Goal: Information Seeking & Learning: Understand process/instructions

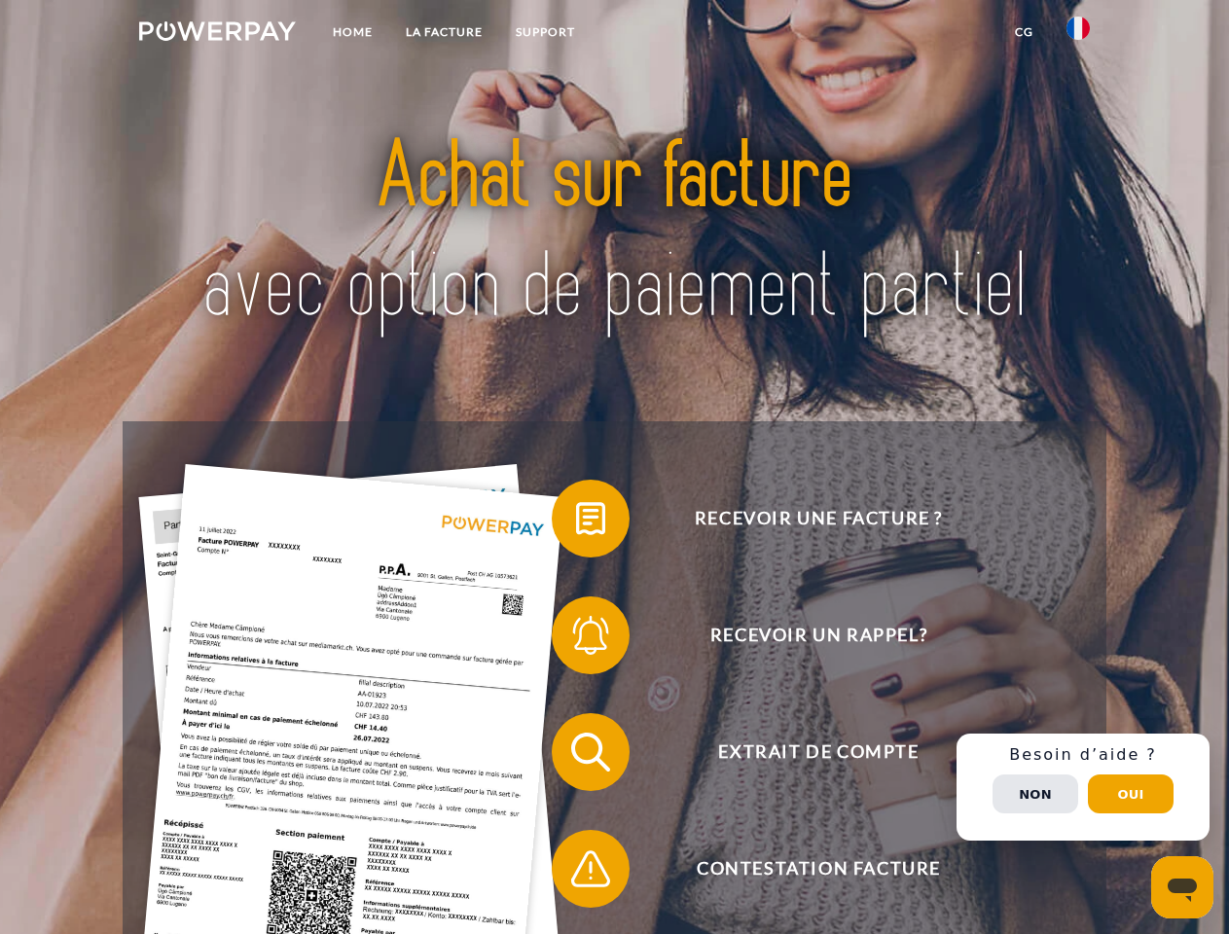
click at [217, 34] on img at bounding box center [217, 30] width 157 height 19
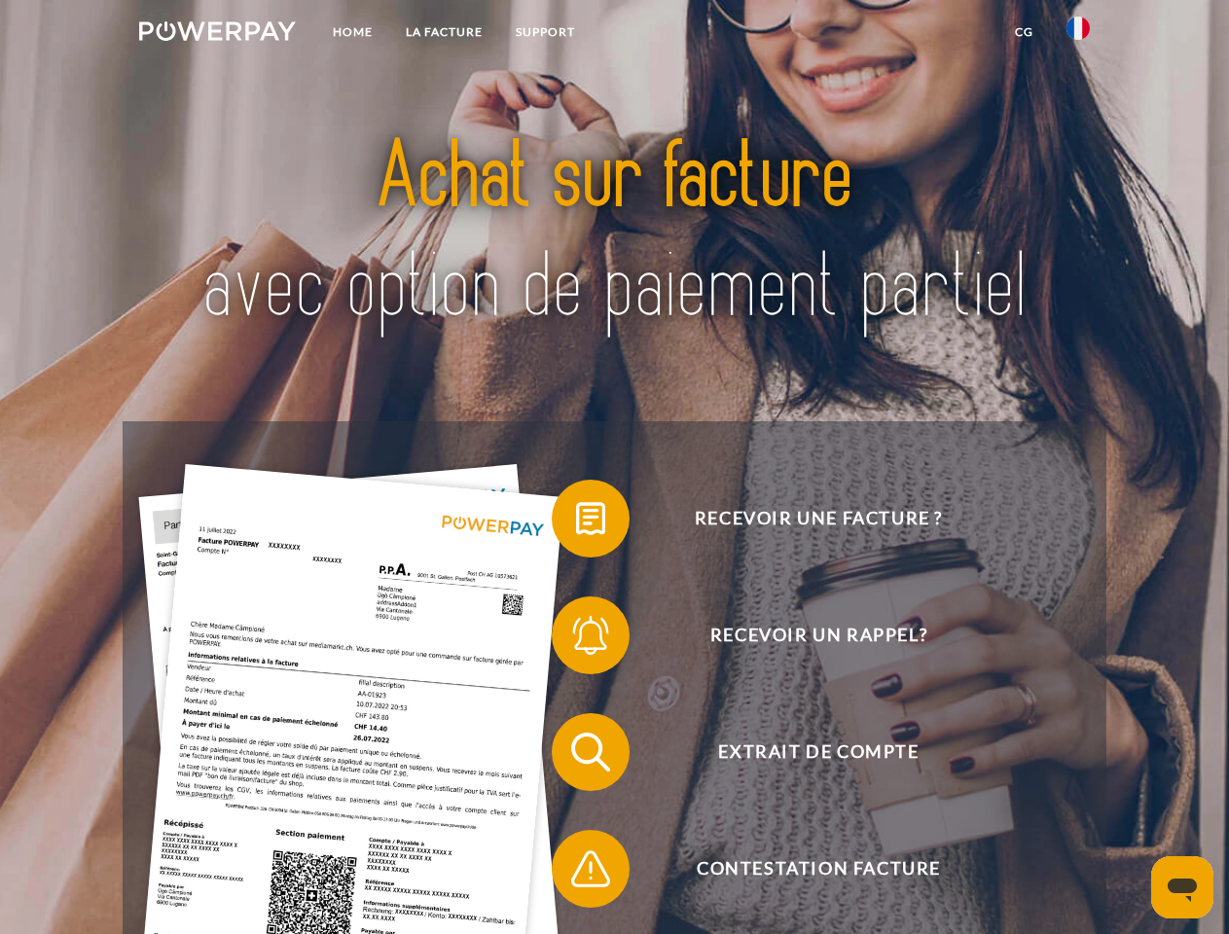
click at [1078, 34] on img at bounding box center [1077, 28] width 23 height 23
click at [1024, 32] on link "CG" at bounding box center [1024, 32] width 52 height 35
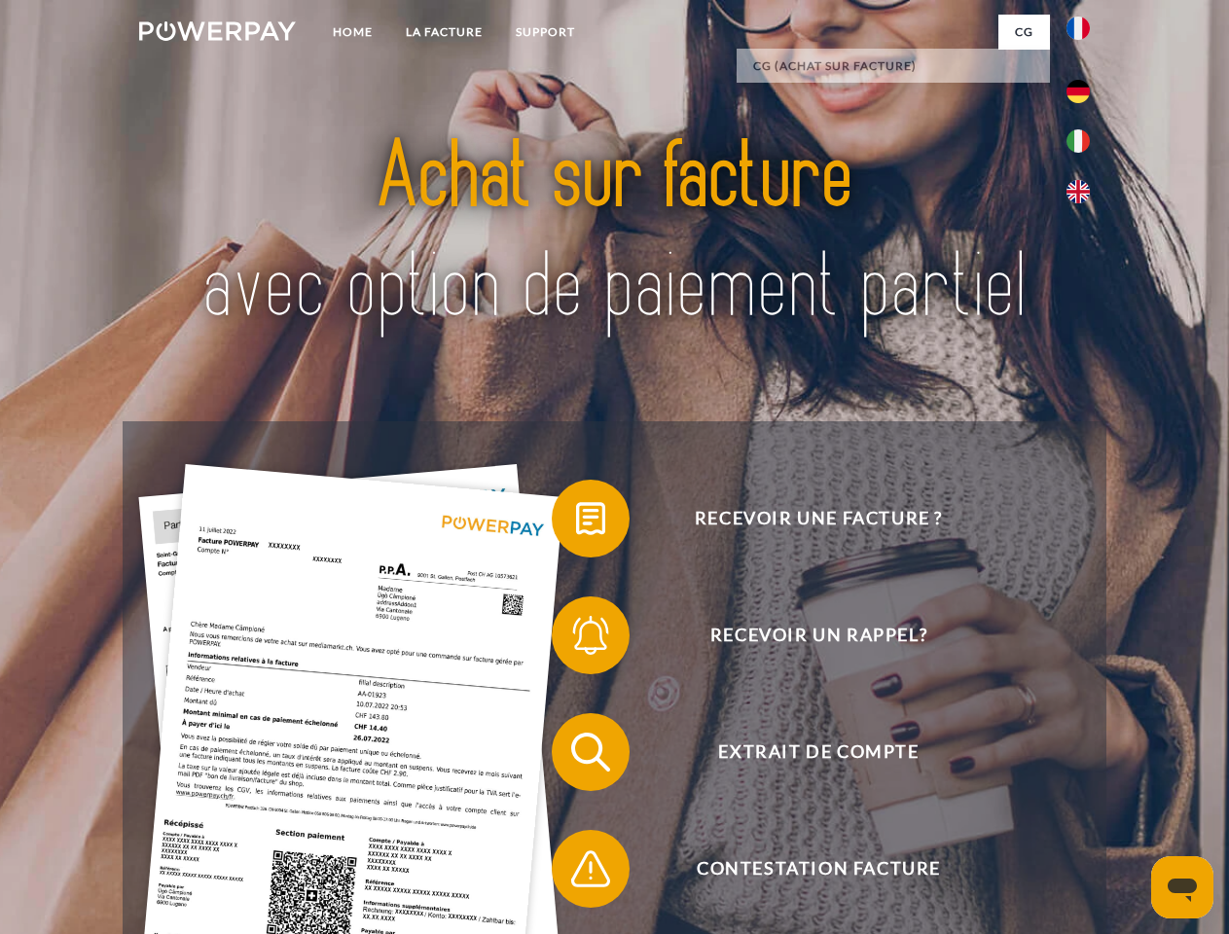
click at [576, 522] on span at bounding box center [561, 518] width 97 height 97
click at [576, 639] on span at bounding box center [561, 635] width 97 height 97
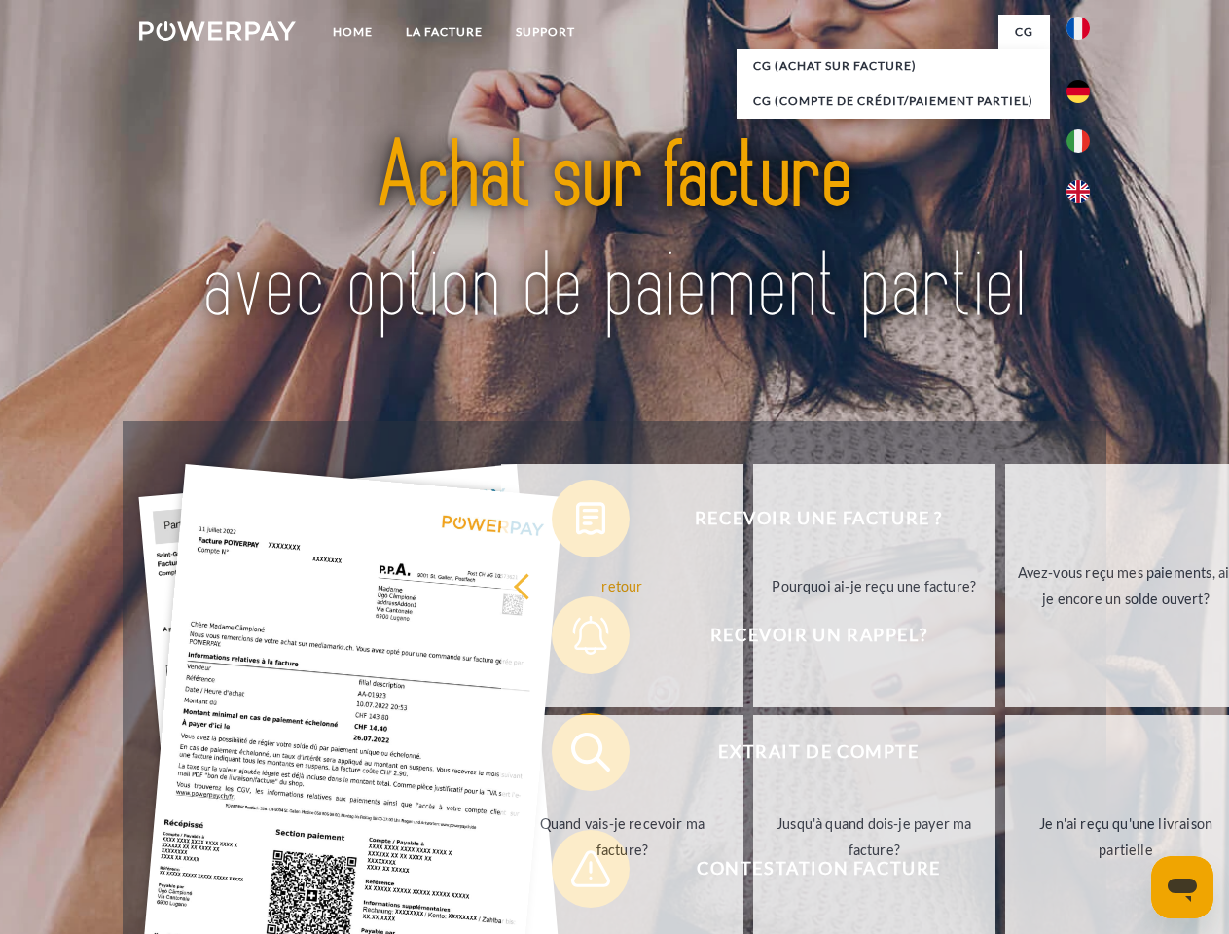
click at [753, 756] on link "Jusqu'à quand dois-je payer ma facture?" at bounding box center [874, 836] width 242 height 243
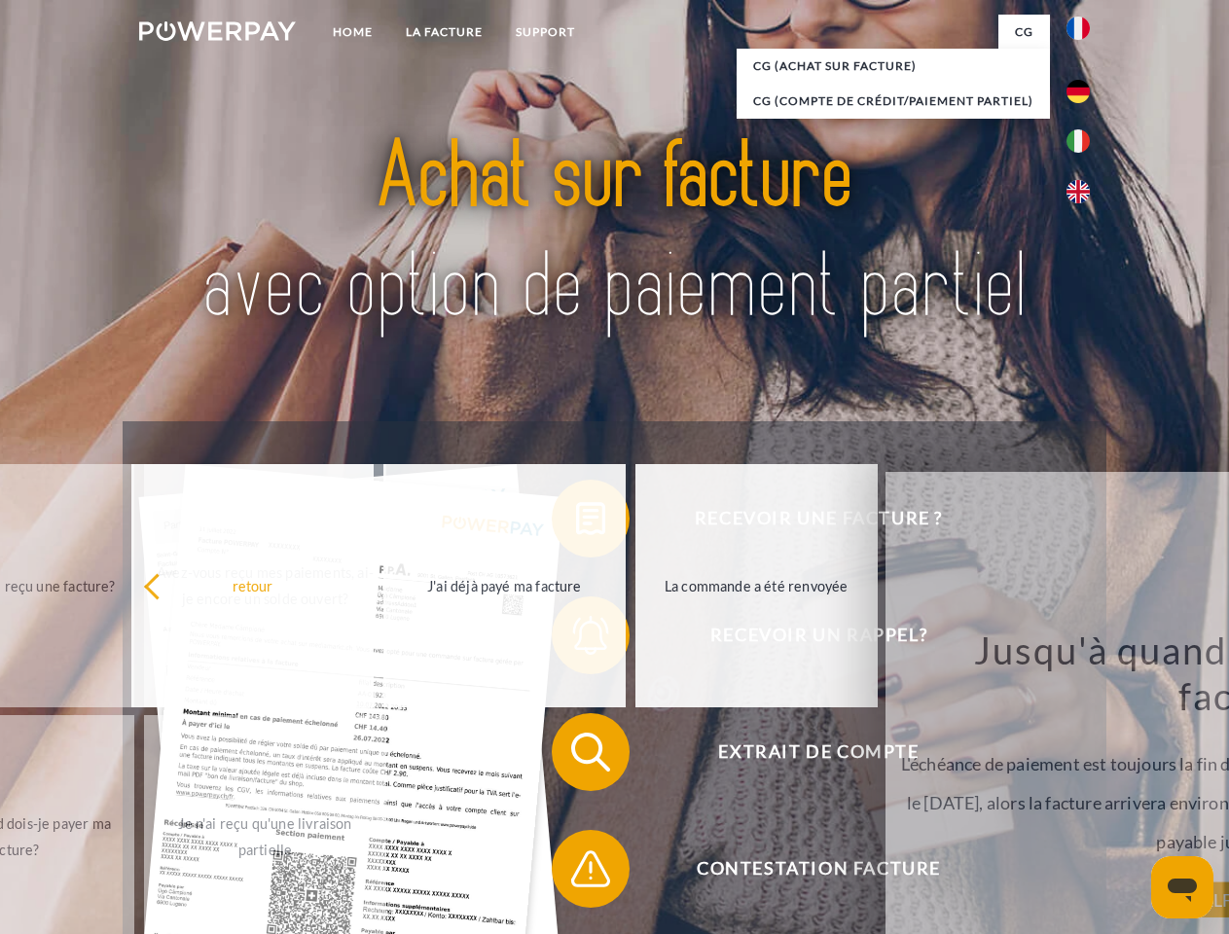
click at [576, 873] on span at bounding box center [561, 868] width 97 height 97
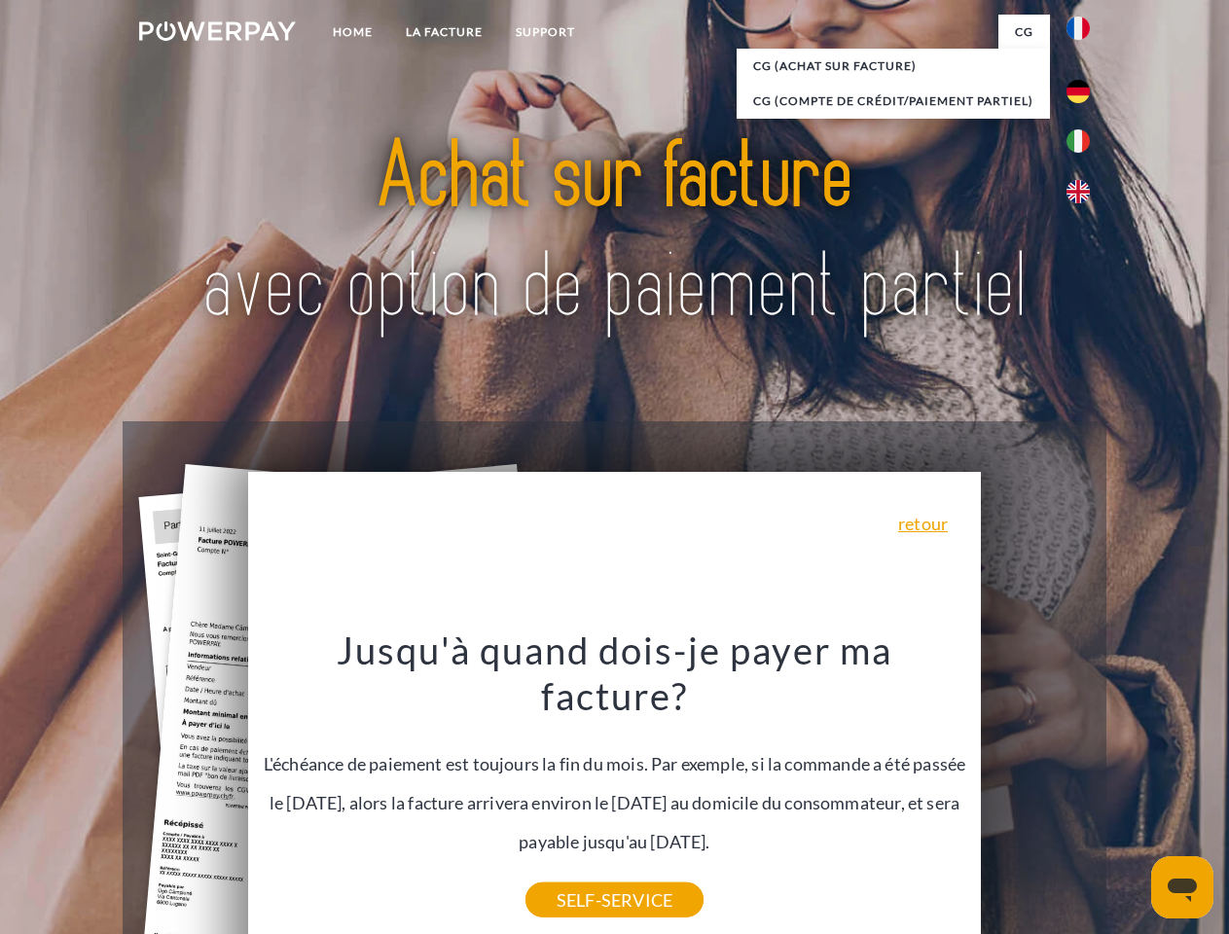
click at [1083, 787] on div "Recevoir une facture ? Recevoir un rappel? Extrait de compte retour" at bounding box center [614, 810] width 983 height 778
click at [1035, 791] on span "Extrait de compte" at bounding box center [818, 752] width 477 height 78
click at [1131, 794] on header "Home LA FACTURE Support" at bounding box center [614, 672] width 1229 height 1344
